Goal: Task Accomplishment & Management: Manage account settings

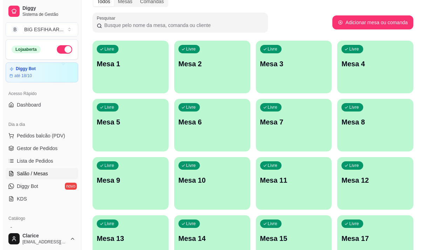
scroll to position [35, 0]
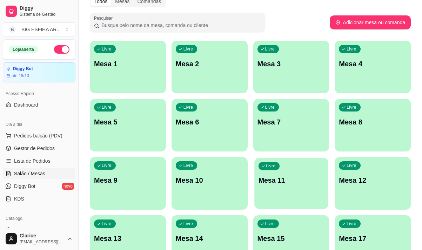
click at [304, 189] on div "Livre Mesa 11" at bounding box center [291, 179] width 74 height 43
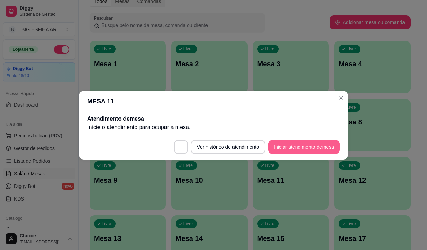
click at [302, 148] on button "Iniciar atendimento de mesa" at bounding box center [304, 147] width 72 height 14
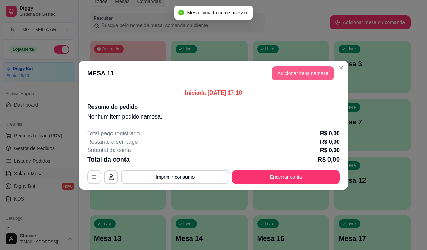
click at [279, 72] on button "Adicionar itens na mesa" at bounding box center [303, 73] width 62 height 14
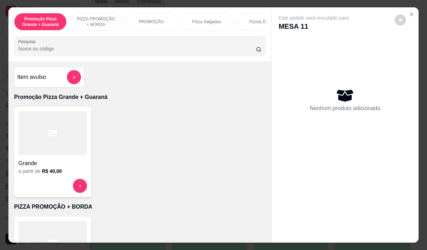
click at [102, 52] on input "Pesquisa" at bounding box center [137, 48] width 238 height 7
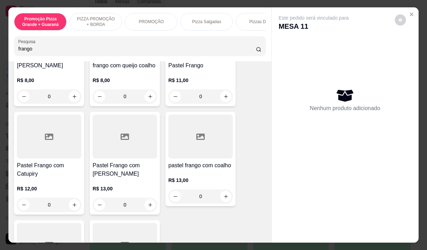
scroll to position [246, 0]
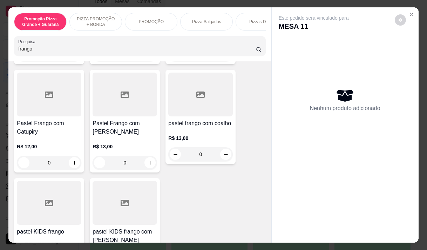
type input "frango"
click at [70, 156] on div "0" at bounding box center [49, 163] width 65 height 14
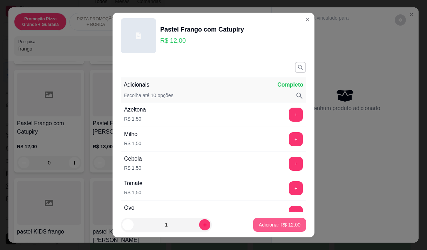
click at [266, 222] on p "Adicionar R$ 12,00" at bounding box center [280, 224] width 42 height 7
type input "1"
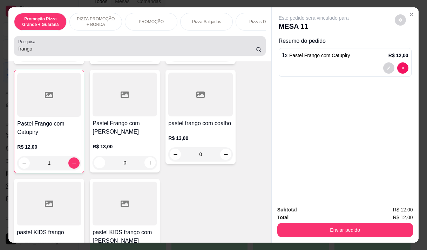
click at [65, 53] on div "frango" at bounding box center [139, 46] width 243 height 14
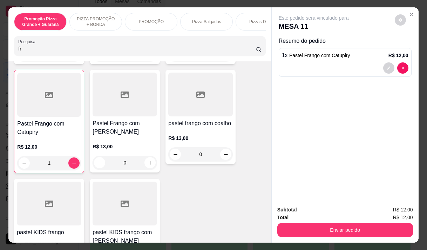
type input "f"
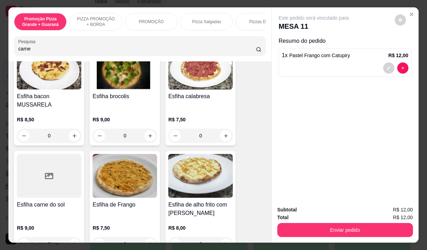
scroll to position [2686, 0]
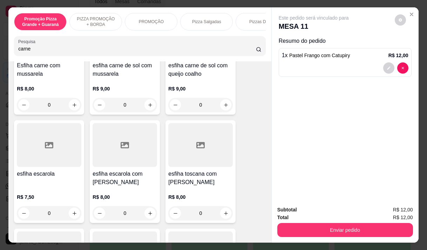
type input "carne"
click at [263, 72] on div "Item avulso Resultado da pesquisa Kibe de carne R$ 8,00 0 Esfiha carne do sol R…" at bounding box center [139, 151] width 263 height 181
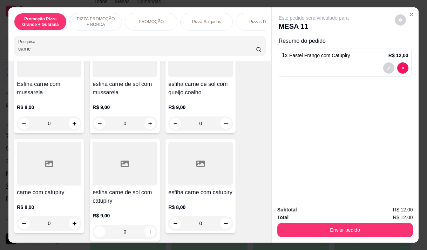
scroll to position [317, 0]
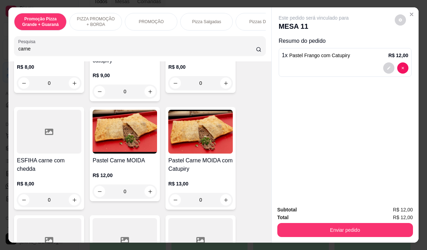
click at [146, 194] on div "0" at bounding box center [125, 192] width 65 height 14
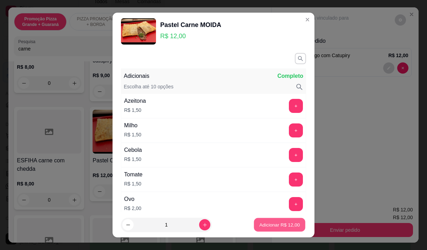
click at [261, 221] on button "Adicionar R$ 12,00" at bounding box center [280, 225] width 52 height 14
type input "1"
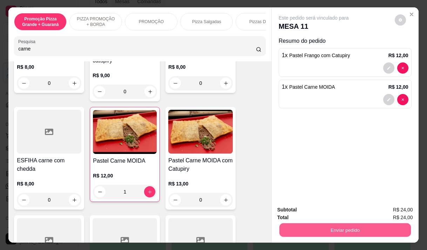
click at [298, 228] on button "Enviar pedido" at bounding box center [345, 230] width 132 height 14
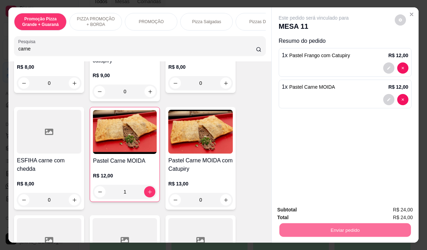
click at [403, 204] on button "Enviar pedido" at bounding box center [395, 210] width 40 height 13
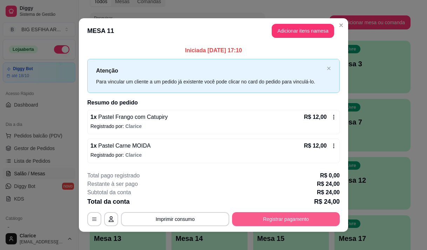
click at [297, 222] on button "Registrar pagamento" at bounding box center [286, 219] width 108 height 14
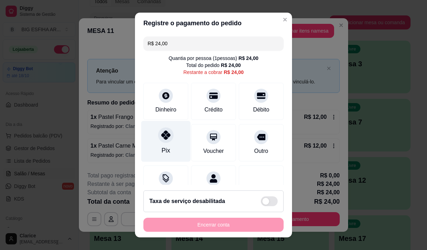
click at [153, 140] on div "Pix" at bounding box center [165, 141] width 49 height 41
type input "R$ 0,00"
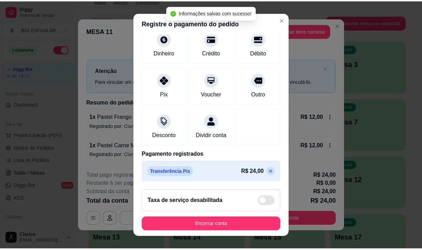
scroll to position [58, 0]
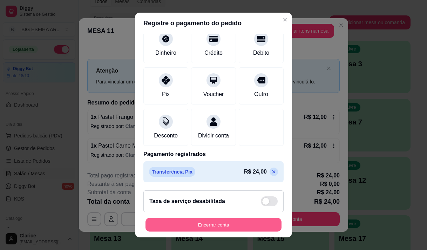
click at [204, 224] on button "Encerrar conta" at bounding box center [214, 225] width 136 height 14
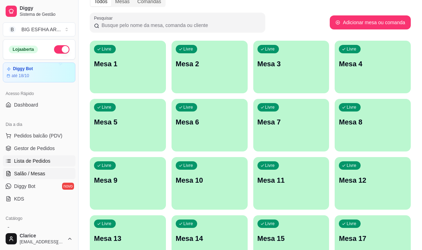
click at [29, 163] on span "Lista de Pedidos" at bounding box center [32, 161] width 36 height 7
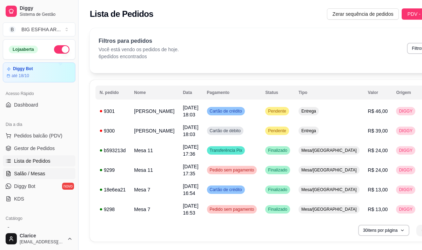
click at [31, 172] on span "Salão / Mesas" at bounding box center [29, 173] width 31 height 7
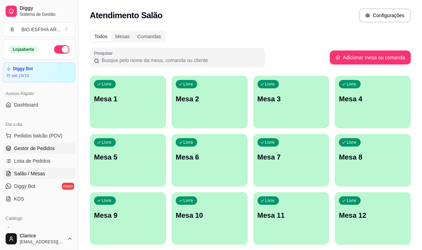
click at [46, 144] on link "Gestor de Pedidos" at bounding box center [39, 148] width 73 height 11
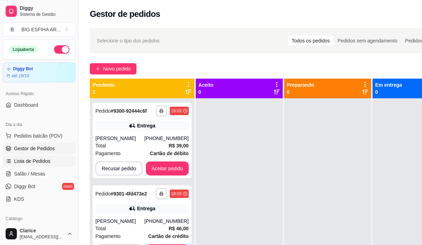
click at [38, 157] on link "Lista de Pedidos" at bounding box center [39, 160] width 73 height 11
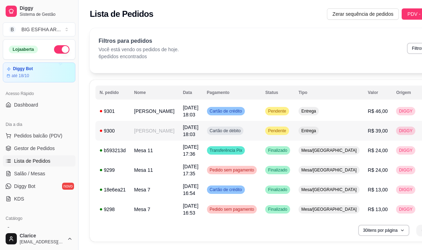
click at [183, 127] on span "[DATE] 18:03" at bounding box center [190, 131] width 15 height 13
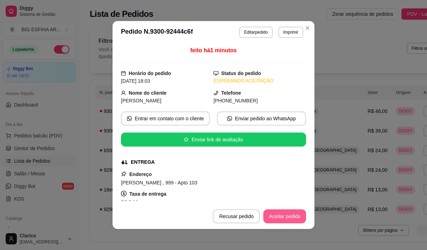
click at [297, 217] on button "Aceitar pedido" at bounding box center [285, 217] width 43 height 14
click at [297, 217] on div "Recusar pedido Aceitar pedido" at bounding box center [249, 217] width 113 height 14
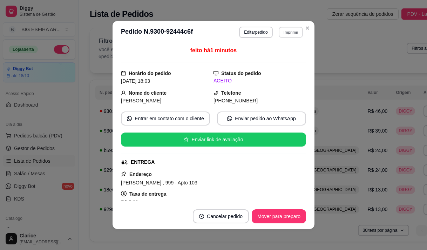
click at [285, 36] on button "Imprimir" at bounding box center [291, 32] width 24 height 11
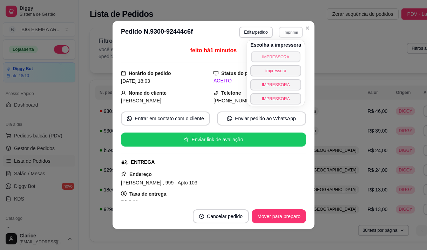
click at [291, 59] on button "IMPRESSORA" at bounding box center [275, 56] width 49 height 11
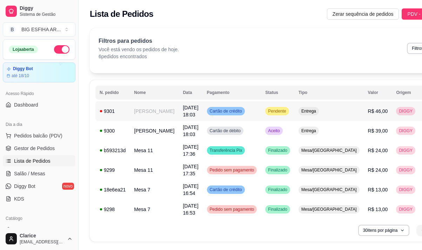
click at [147, 116] on td "[PERSON_NAME]" at bounding box center [154, 111] width 49 height 20
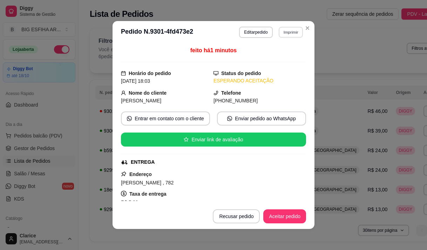
click at [294, 33] on button "Imprimir" at bounding box center [291, 32] width 24 height 11
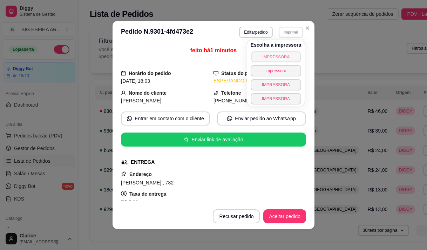
click at [285, 58] on button "IMPRESSORA" at bounding box center [276, 56] width 49 height 11
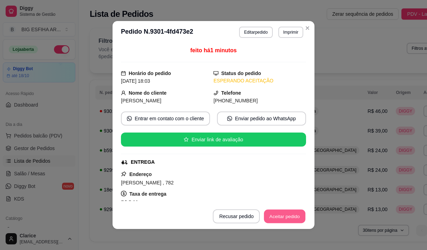
click at [285, 214] on button "Aceitar pedido" at bounding box center [284, 217] width 41 height 14
click at [285, 214] on button "Mover para preparo" at bounding box center [279, 217] width 53 height 14
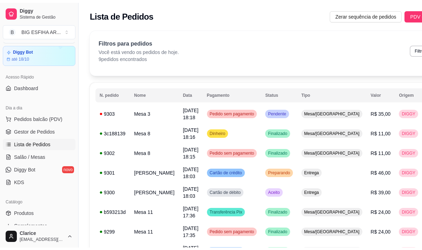
scroll to position [35, 0]
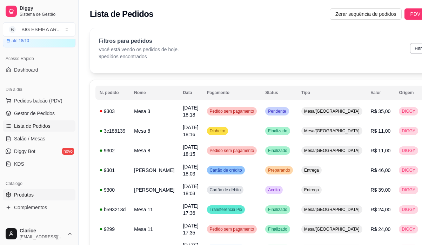
click at [30, 197] on span "Produtos" at bounding box center [24, 194] width 20 height 7
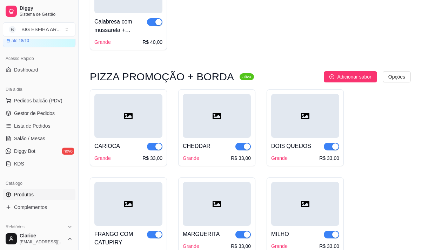
scroll to position [386, 0]
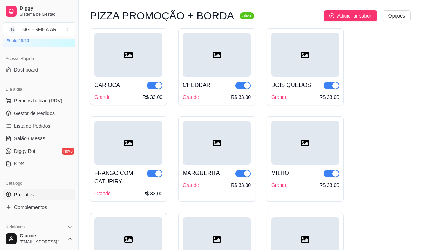
click at [240, 84] on span "button" at bounding box center [242, 86] width 15 height 8
click at [327, 85] on span "button" at bounding box center [331, 86] width 15 height 8
click at [329, 175] on span "button" at bounding box center [331, 174] width 15 height 8
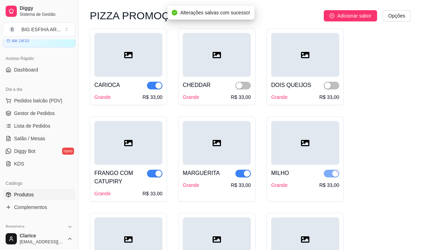
click at [239, 173] on span "button" at bounding box center [242, 174] width 15 height 8
click at [155, 173] on button "button" at bounding box center [154, 174] width 15 height 8
click at [152, 85] on span "button" at bounding box center [154, 86] width 15 height 8
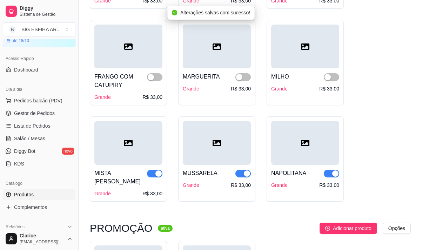
scroll to position [491, 0]
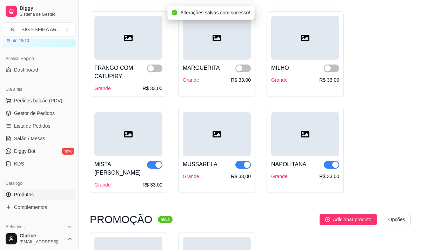
click at [328, 164] on span "button" at bounding box center [331, 165] width 15 height 8
click at [243, 164] on span "button" at bounding box center [242, 165] width 15 height 8
click at [153, 165] on span "button" at bounding box center [154, 165] width 15 height 8
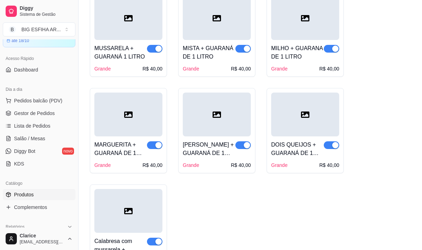
scroll to position [0, 0]
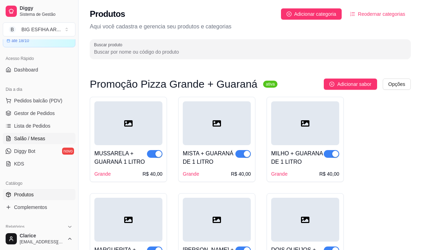
click at [40, 140] on span "Salão / Mesas" at bounding box center [29, 138] width 31 height 7
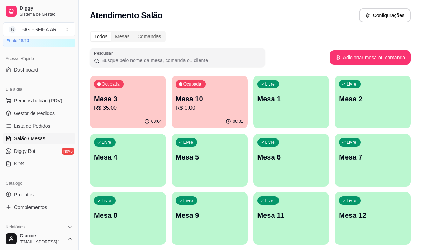
click at [211, 109] on p "R$ 0,00" at bounding box center [210, 108] width 68 height 8
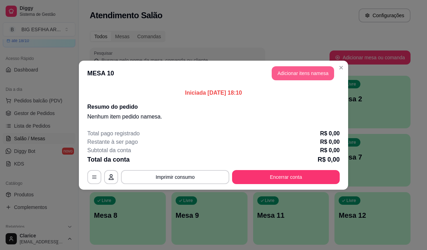
click at [289, 75] on button "Adicionar itens na mesa" at bounding box center [303, 73] width 62 height 14
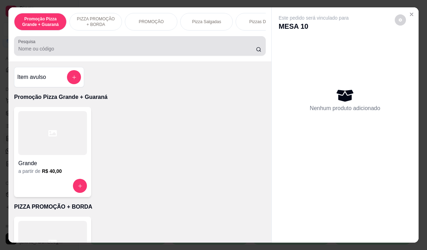
click at [76, 46] on div at bounding box center [139, 46] width 243 height 14
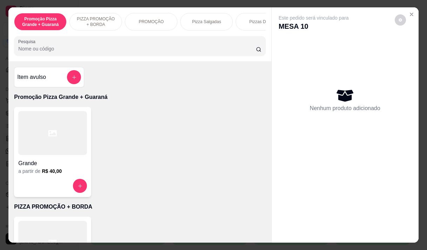
click at [27, 160] on div "Grande" at bounding box center [52, 161] width 69 height 13
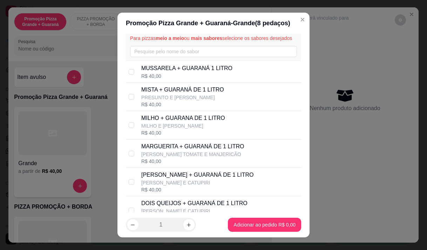
scroll to position [70, 0]
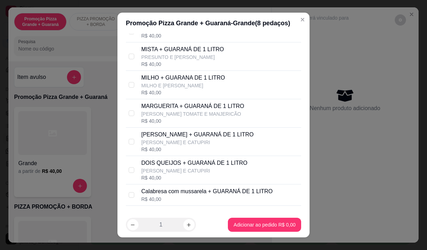
click at [180, 146] on p "[PERSON_NAME] E CATUPIRI" at bounding box center [197, 142] width 113 height 7
checkbox input "true"
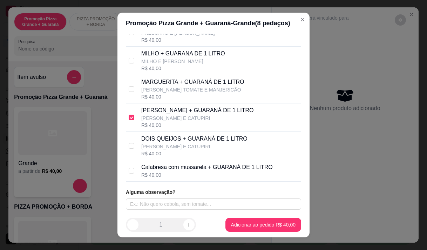
click at [180, 168] on p "Calabresa com mussarela + GUARANÁ DE 1 LITRO" at bounding box center [207, 167] width 132 height 8
checkbox input "true"
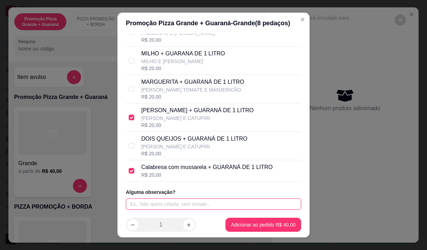
click at [152, 205] on input "text" at bounding box center [213, 204] width 175 height 11
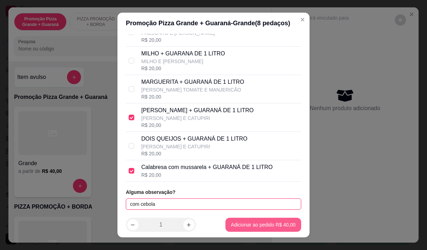
type input "com cebola"
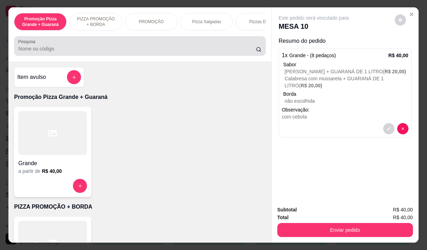
click at [32, 49] on input "Pesquisa" at bounding box center [137, 48] width 238 height 7
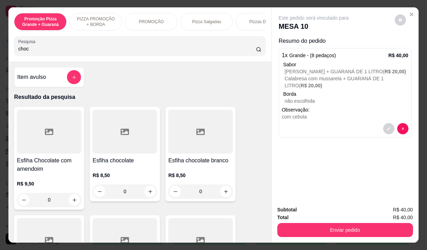
type input "choc"
click at [102, 163] on h4 "Esfiha chocolate" at bounding box center [125, 161] width 65 height 8
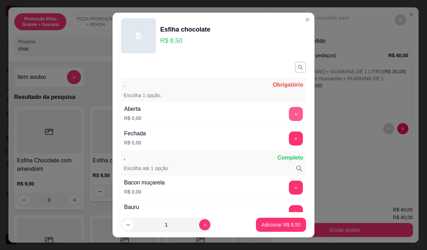
click at [289, 114] on button "+" at bounding box center [296, 114] width 14 height 14
click at [281, 114] on div "Aberta R$ 0,00 - 1 +" at bounding box center [213, 114] width 185 height 25
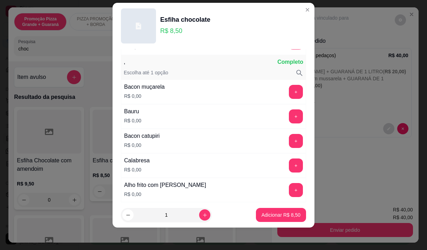
scroll to position [92, 0]
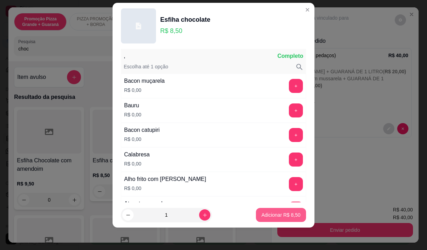
click at [268, 215] on p "Adicionar R$ 8,50" at bounding box center [281, 215] width 39 height 7
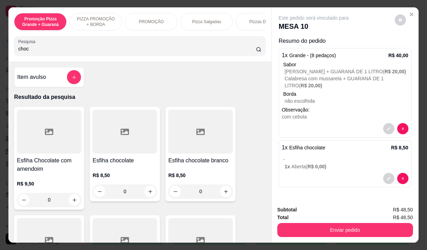
click at [41, 52] on input "choc" at bounding box center [137, 48] width 238 height 7
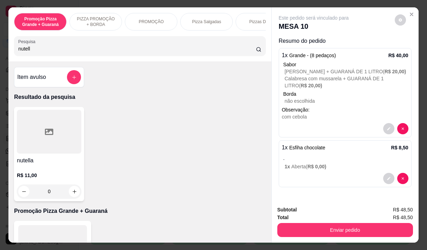
type input "nutell"
click at [31, 164] on h4 "nutella" at bounding box center [49, 161] width 65 height 8
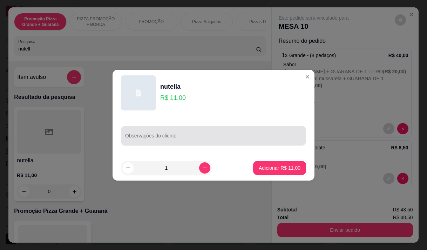
click at [151, 141] on input "Observações do cliente" at bounding box center [213, 138] width 177 height 7
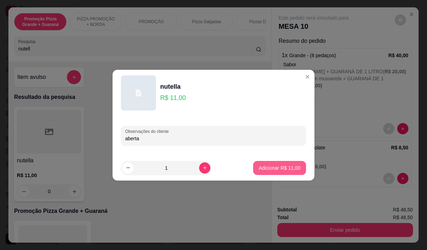
type input "aberta"
click at [279, 167] on p "Adicionar R$ 11,00" at bounding box center [280, 168] width 42 height 7
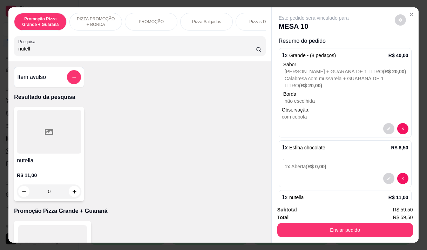
scroll to position [45, 0]
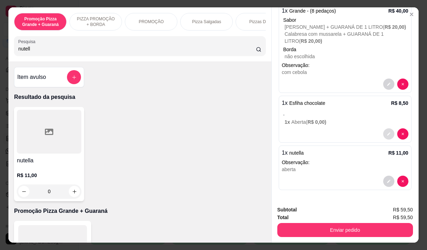
click at [384, 134] on button "decrease-product-quantity" at bounding box center [389, 133] width 11 height 11
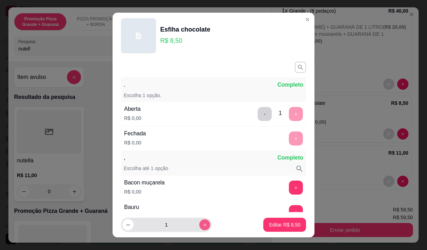
click at [199, 223] on button "increase-product-quantity" at bounding box center [204, 225] width 11 height 11
type input "2"
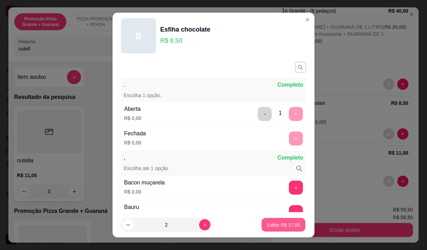
click at [279, 228] on p "Editar R$ 17,00" at bounding box center [283, 225] width 33 height 7
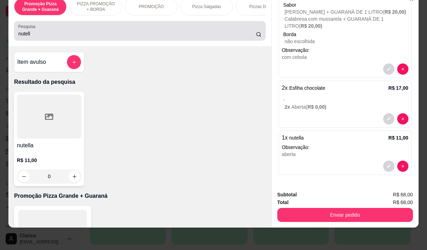
click at [54, 37] on input "nutell" at bounding box center [137, 33] width 238 height 7
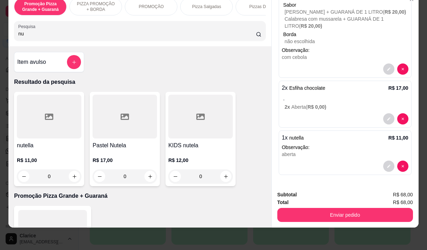
type input "n"
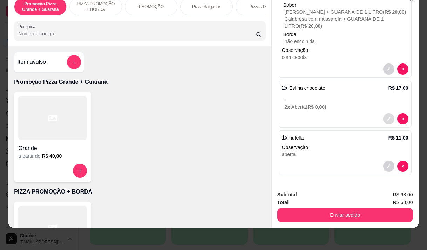
click at [384, 113] on button "decrease-product-quantity" at bounding box center [389, 118] width 11 height 11
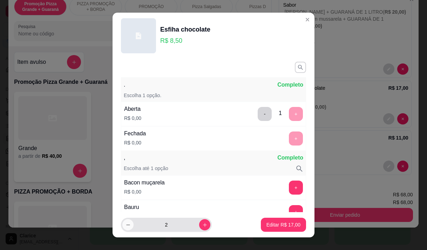
click at [122, 224] on button "decrease-product-quantity" at bounding box center [127, 224] width 11 height 11
type input "1"
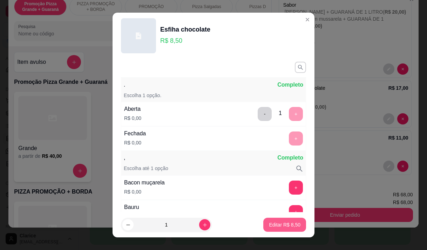
click at [271, 227] on p "Editar R$ 8,50" at bounding box center [285, 224] width 32 height 7
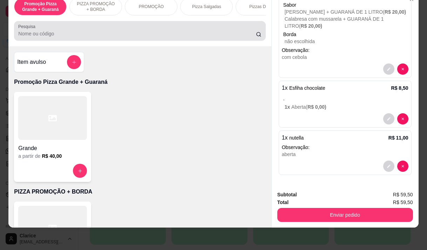
click at [26, 35] on input "Pesquisa" at bounding box center [137, 33] width 238 height 7
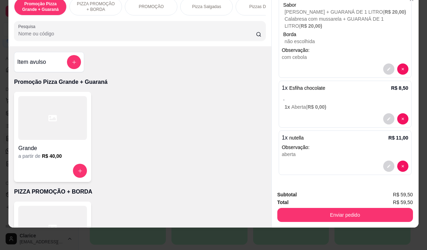
click at [26, 35] on input "Pesquisa" at bounding box center [137, 33] width 238 height 7
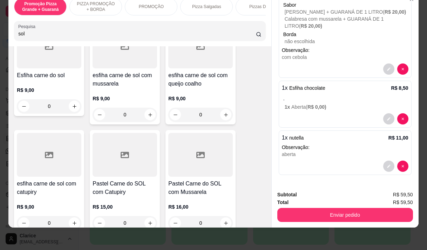
scroll to position [0, 0]
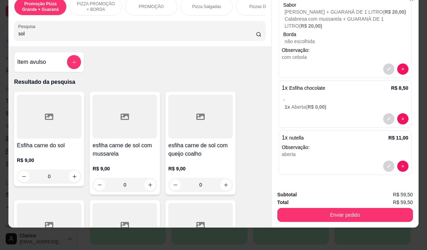
type input "sol"
click at [45, 134] on div at bounding box center [49, 117] width 65 height 44
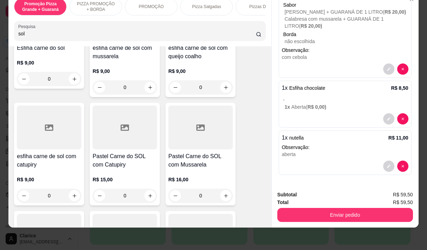
scroll to position [105, 0]
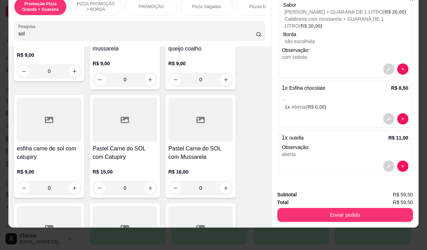
click at [41, 141] on div at bounding box center [49, 120] width 65 height 44
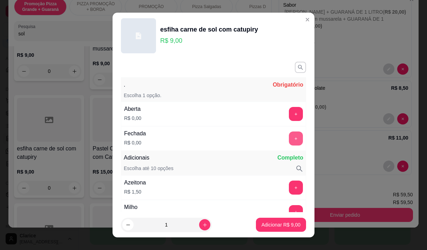
click at [289, 135] on button "+" at bounding box center [296, 139] width 14 height 14
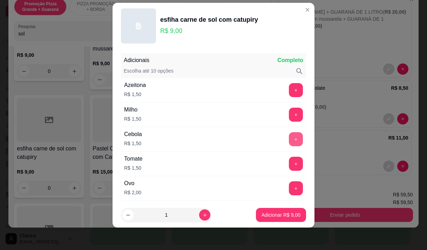
scroll to position [92, 0]
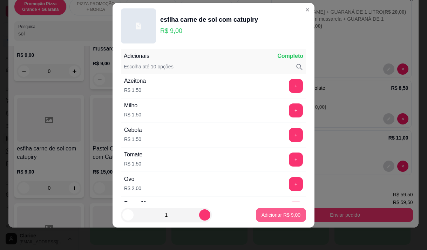
click at [267, 213] on p "Adicionar R$ 9,00" at bounding box center [281, 215] width 39 height 7
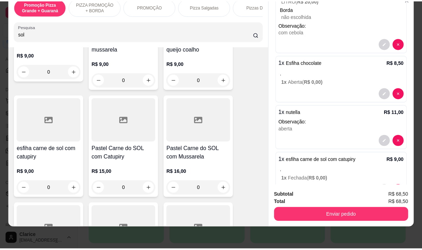
scroll to position [94, 0]
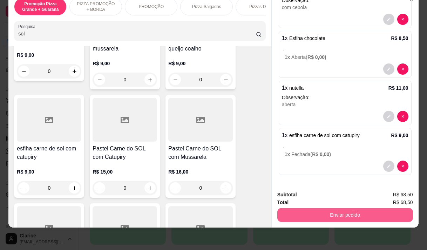
click at [330, 211] on button "Enviar pedido" at bounding box center [346, 215] width 136 height 14
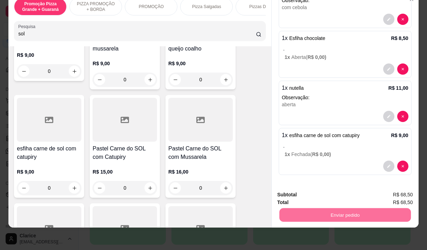
click at [384, 194] on button "Enviar pedido" at bounding box center [395, 192] width 40 height 13
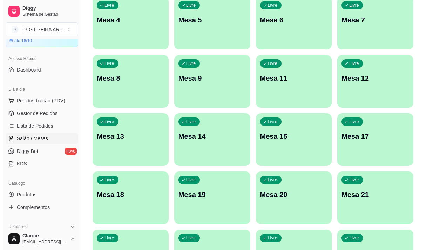
scroll to position [140, 0]
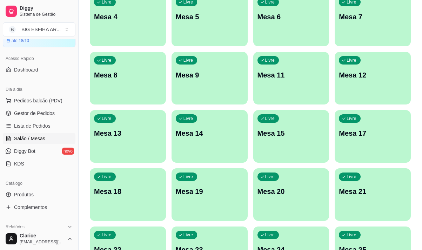
click at [283, 149] on div "Livre Mesa 15" at bounding box center [291, 132] width 76 height 44
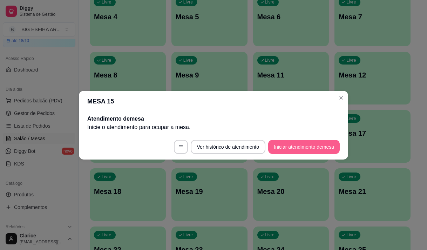
click at [283, 146] on button "Iniciar atendimento de mesa" at bounding box center [304, 147] width 72 height 14
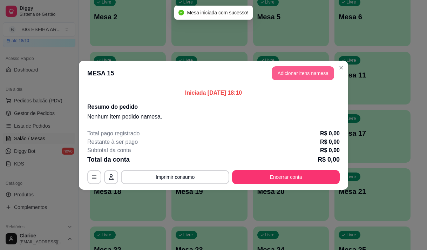
click at [280, 71] on button "Adicionar itens na mesa" at bounding box center [303, 73] width 62 height 14
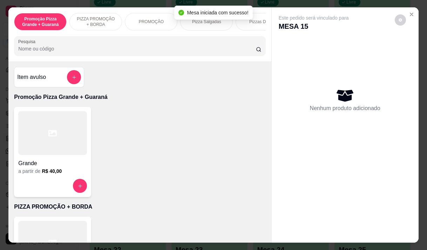
click at [115, 52] on input "Pesquisa" at bounding box center [137, 48] width 238 height 7
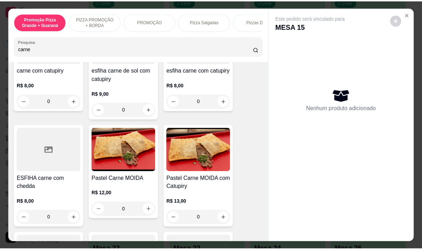
scroll to position [351, 0]
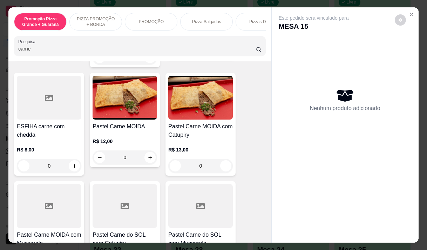
type input "carne"
click at [115, 137] on div "R$ 12,00 0" at bounding box center [125, 148] width 65 height 34
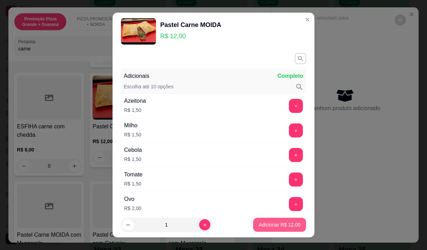
click at [268, 227] on p "Adicionar R$ 12,00" at bounding box center [280, 224] width 42 height 7
type input "1"
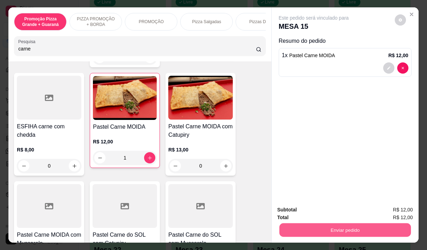
click at [378, 230] on button "Enviar pedido" at bounding box center [345, 230] width 132 height 14
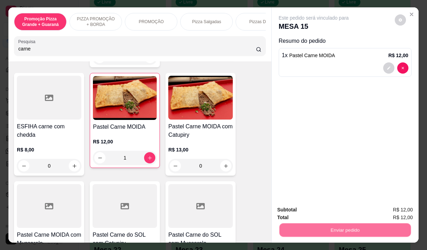
click at [406, 207] on button "Enviar pedido" at bounding box center [395, 210] width 40 height 13
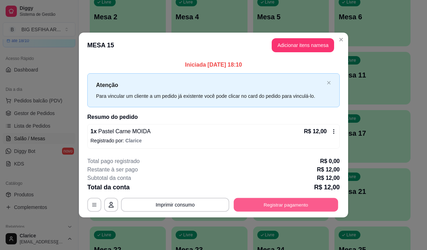
click at [310, 204] on button "Registrar pagamento" at bounding box center [286, 205] width 105 height 14
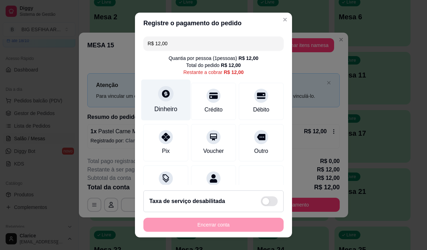
click at [155, 105] on div "Dinheiro" at bounding box center [165, 109] width 23 height 9
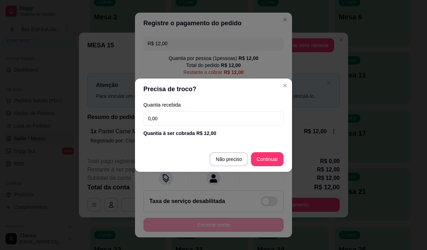
click at [177, 116] on input "0,00" at bounding box center [214, 119] width 140 height 14
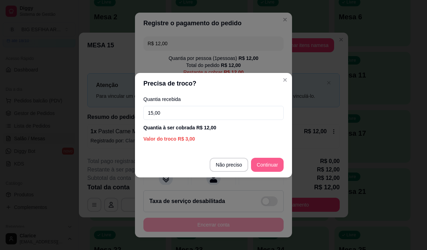
type input "15,00"
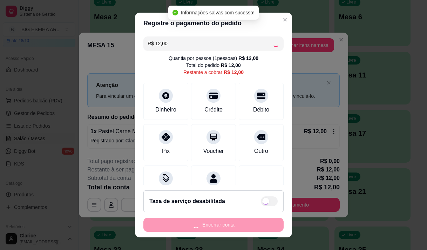
type input "R$ 0,00"
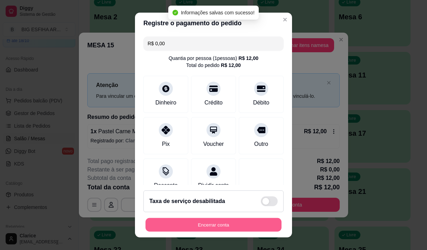
click at [234, 225] on button "Encerrar conta" at bounding box center [214, 225] width 136 height 14
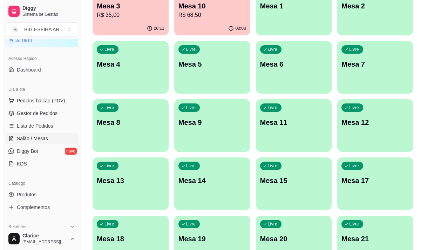
scroll to position [105, 0]
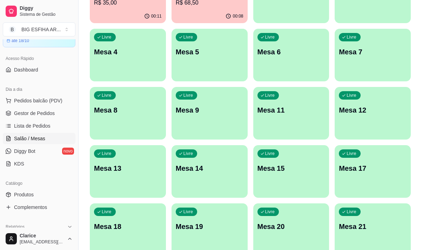
click at [277, 182] on div "Livre Mesa 15" at bounding box center [291, 167] width 76 height 44
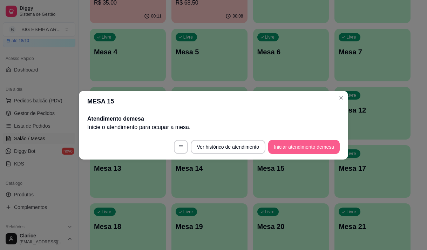
click at [314, 150] on button "Iniciar atendimento de mesa" at bounding box center [304, 147] width 72 height 14
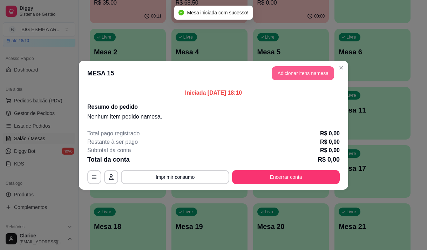
click at [297, 78] on button "Adicionar itens na mesa" at bounding box center [303, 73] width 62 height 14
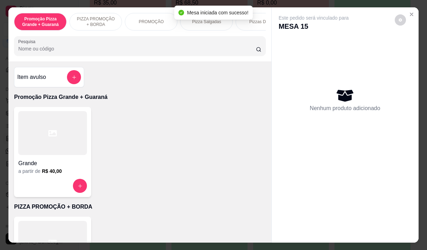
click at [205, 23] on div "Pizza Salgadas" at bounding box center [206, 22] width 53 height 18
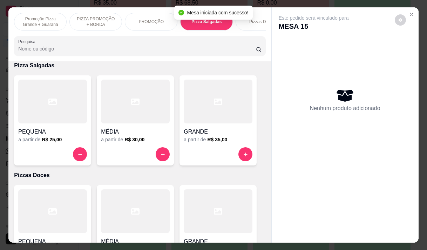
scroll to position [18, 0]
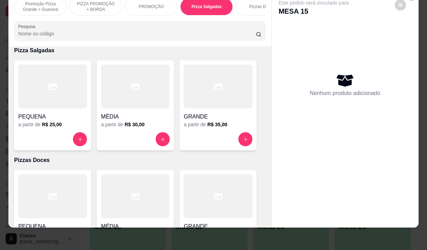
click at [197, 134] on div at bounding box center [218, 139] width 69 height 14
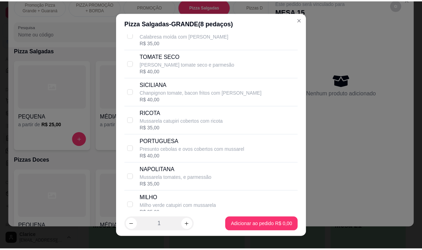
scroll to position [0, 0]
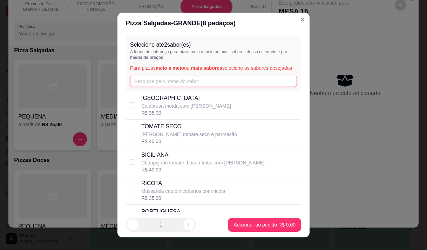
click at [167, 84] on input "text" at bounding box center [213, 81] width 167 height 11
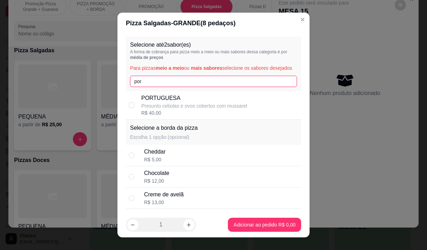
type input "por"
click at [156, 109] on p "Presunto cebolas e ovos cobertos com mussarel" at bounding box center [194, 105] width 106 height 7
checkbox input "true"
click at [158, 87] on input "por" at bounding box center [213, 81] width 167 height 11
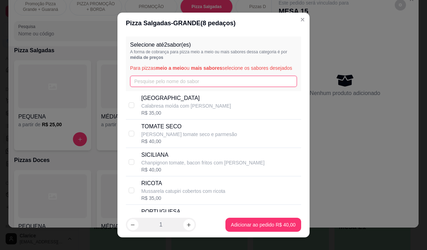
type input "c"
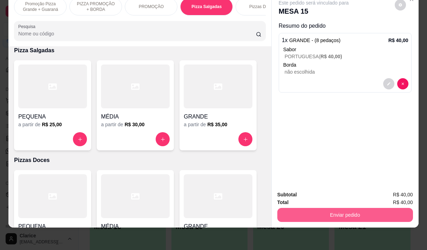
click at [361, 208] on button "Enviar pedido" at bounding box center [346, 215] width 136 height 14
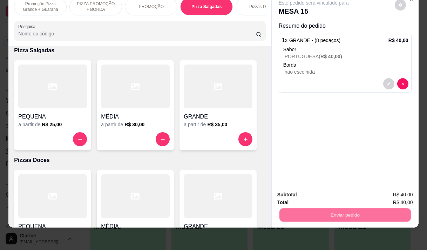
click at [393, 197] on button "Enviar pedido" at bounding box center [395, 192] width 40 height 13
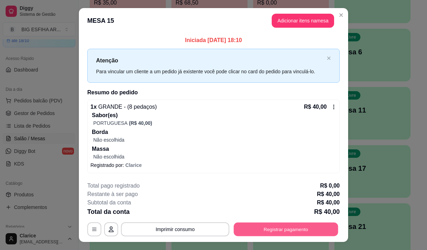
click at [287, 225] on button "Registrar pagamento" at bounding box center [286, 230] width 105 height 14
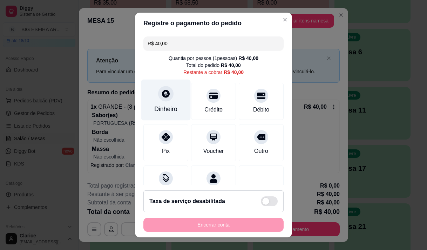
click at [169, 98] on div "Dinheiro" at bounding box center [165, 99] width 49 height 41
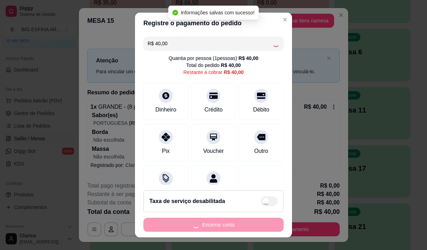
type input "R$ 0,00"
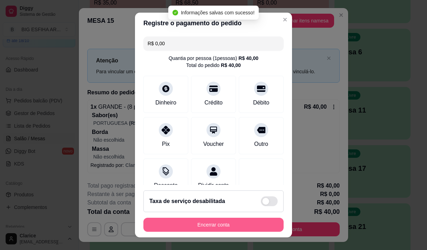
click at [233, 222] on button "Encerrar conta" at bounding box center [214, 225] width 140 height 14
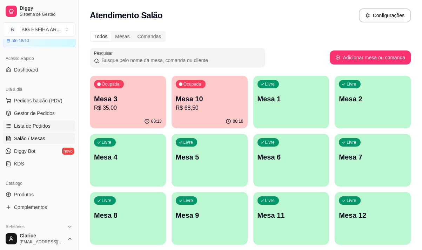
click at [50, 120] on link "Lista de Pedidos" at bounding box center [39, 125] width 73 height 11
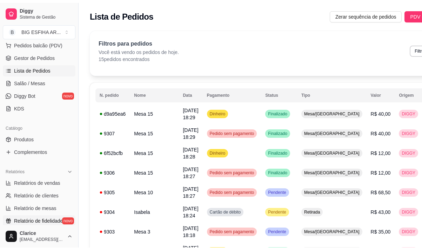
scroll to position [105, 0]
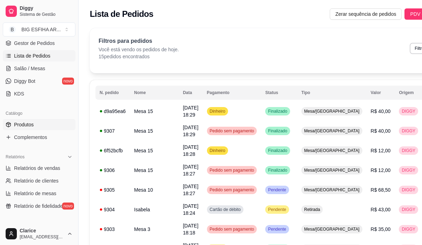
click at [29, 121] on link "Produtos" at bounding box center [39, 124] width 73 height 11
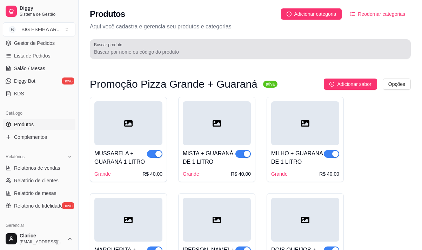
click at [102, 47] on label "Buscar produto" at bounding box center [109, 45] width 31 height 6
click at [102, 48] on input "Buscar produto" at bounding box center [250, 51] width 313 height 7
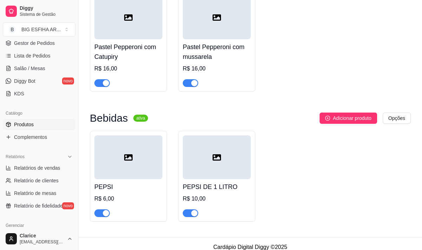
scroll to position [375, 0]
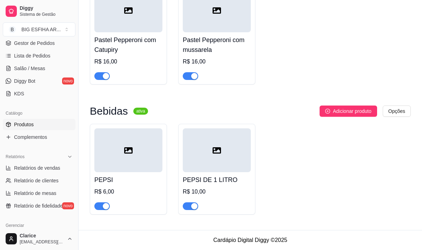
type input "pep"
click at [190, 207] on span "button" at bounding box center [190, 206] width 15 height 8
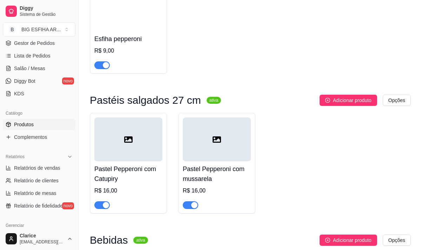
scroll to position [234, 0]
